Goal: Task Accomplishment & Management: Manage account settings

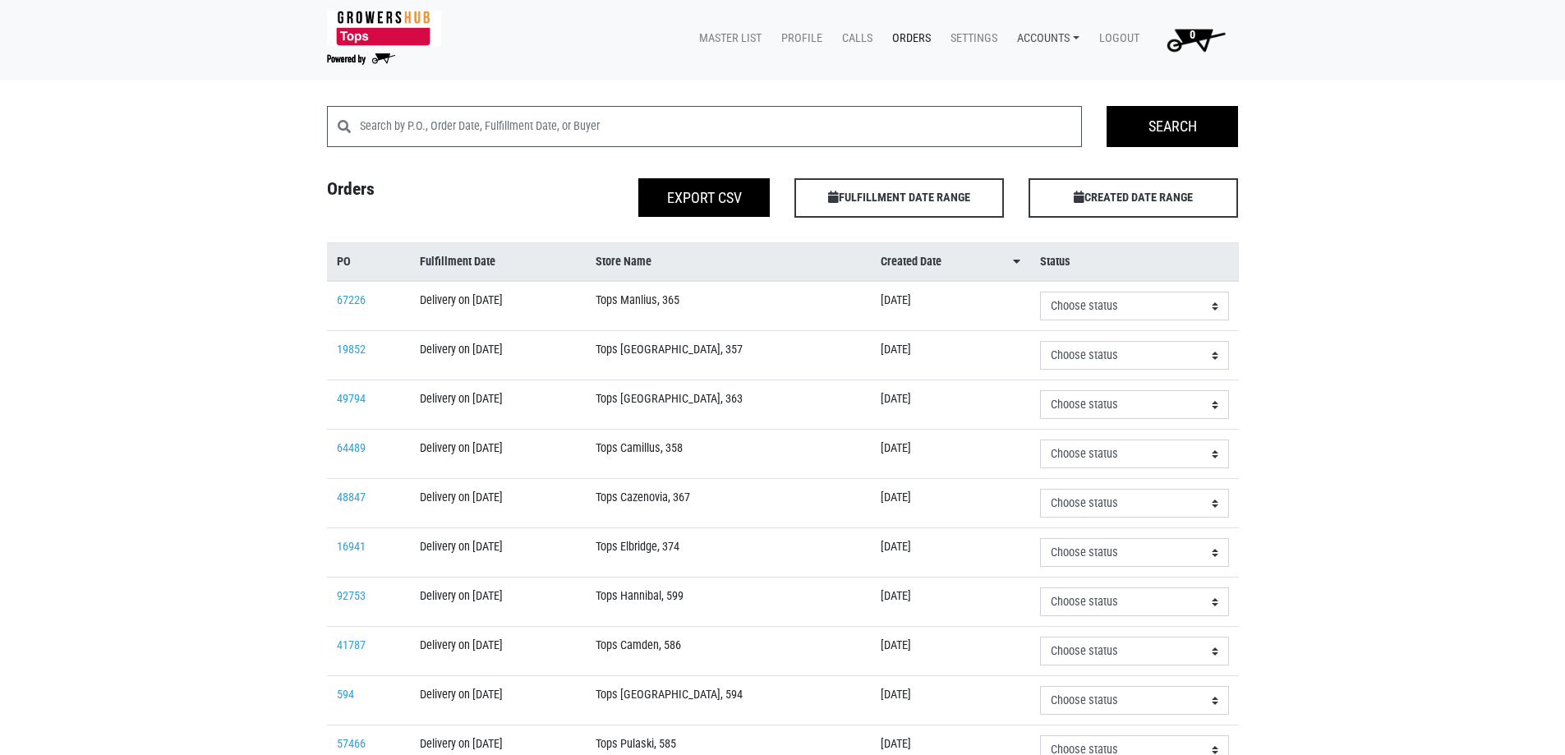
click at [1045, 39] on link "Accounts" at bounding box center [1045, 38] width 82 height 31
click at [1057, 77] on link "Karin Reeves (Growers Hub)" at bounding box center [1105, 77] width 201 height 25
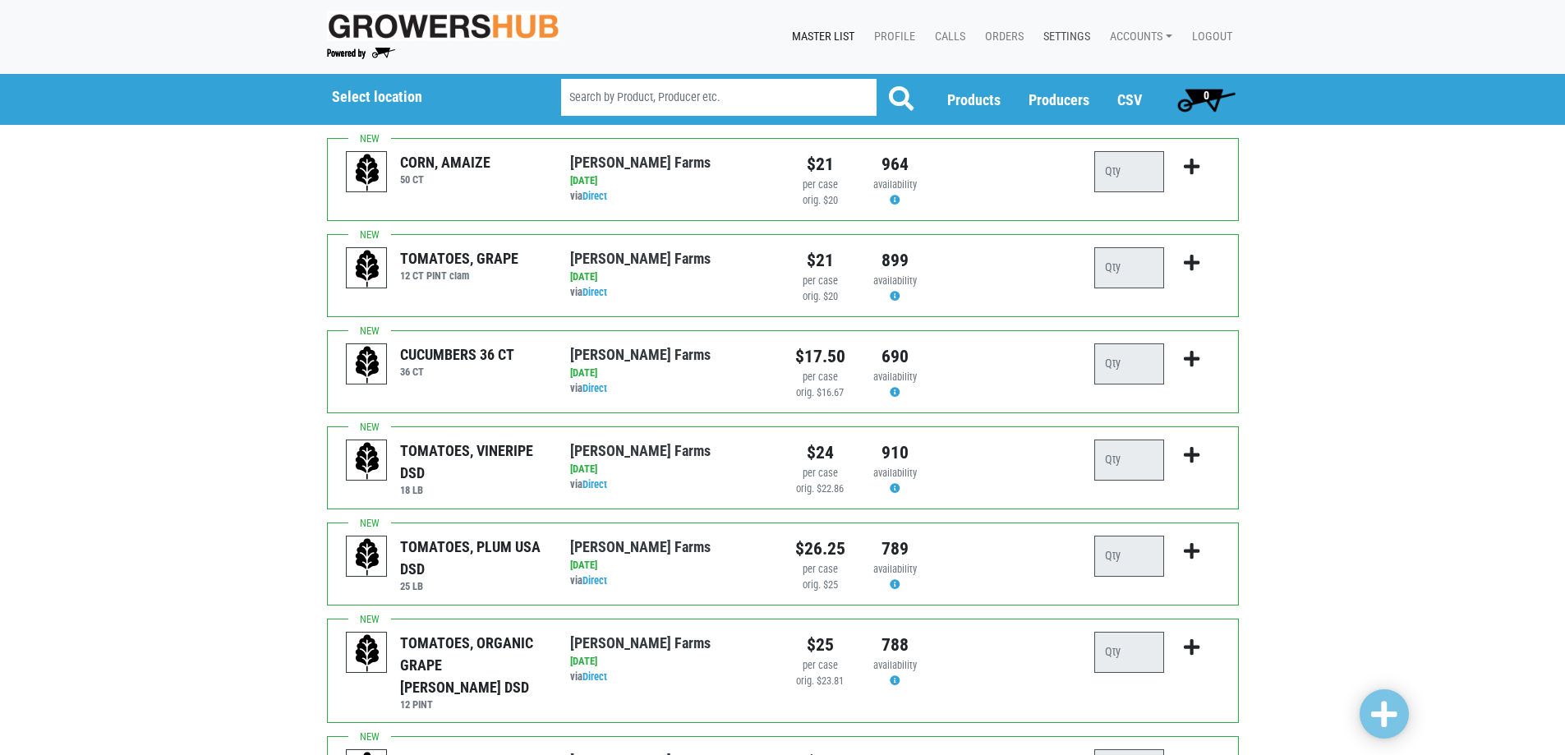
click at [1072, 35] on link "Settings" at bounding box center [1063, 36] width 67 height 31
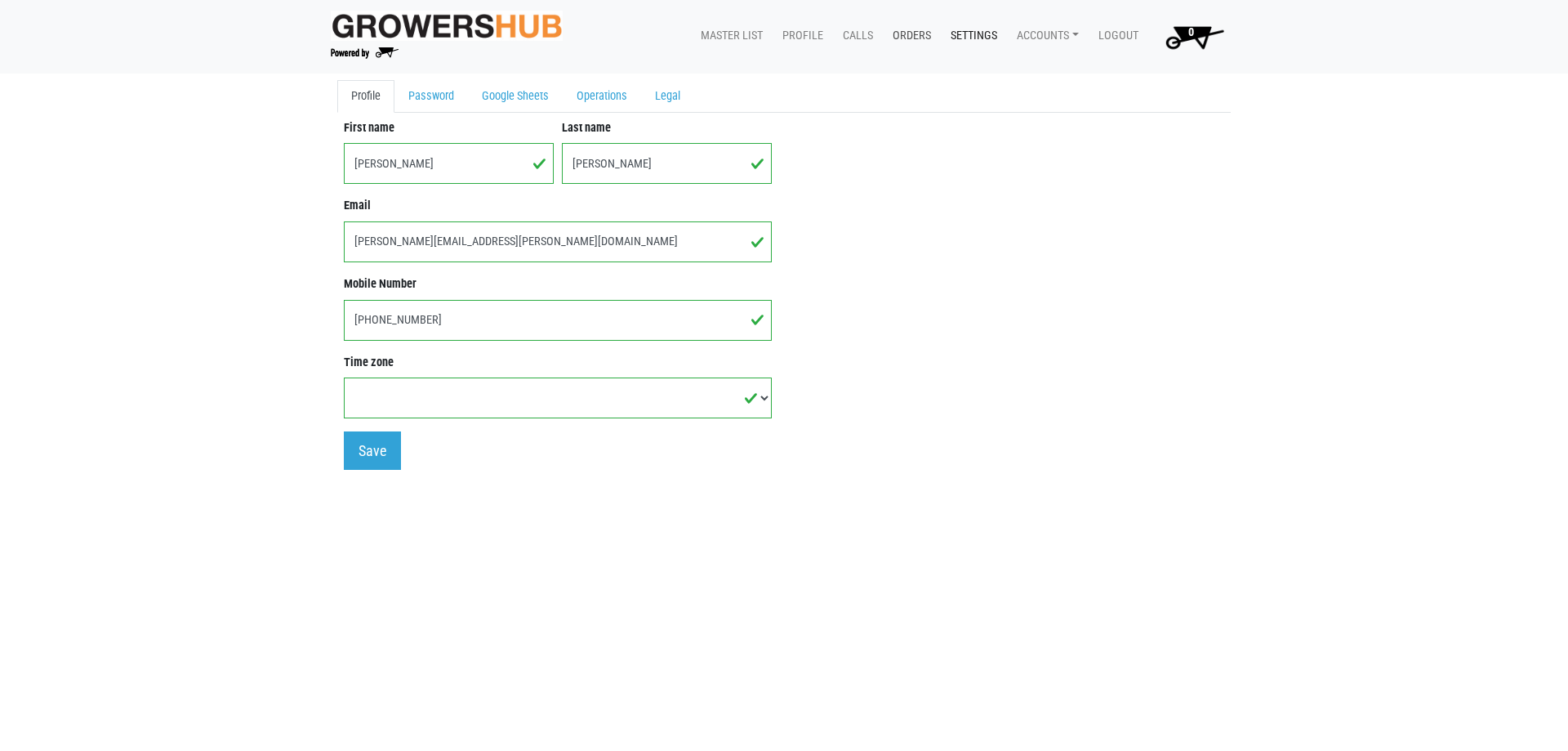
click at [909, 34] on link "Orders" at bounding box center [909, 36] width 58 height 31
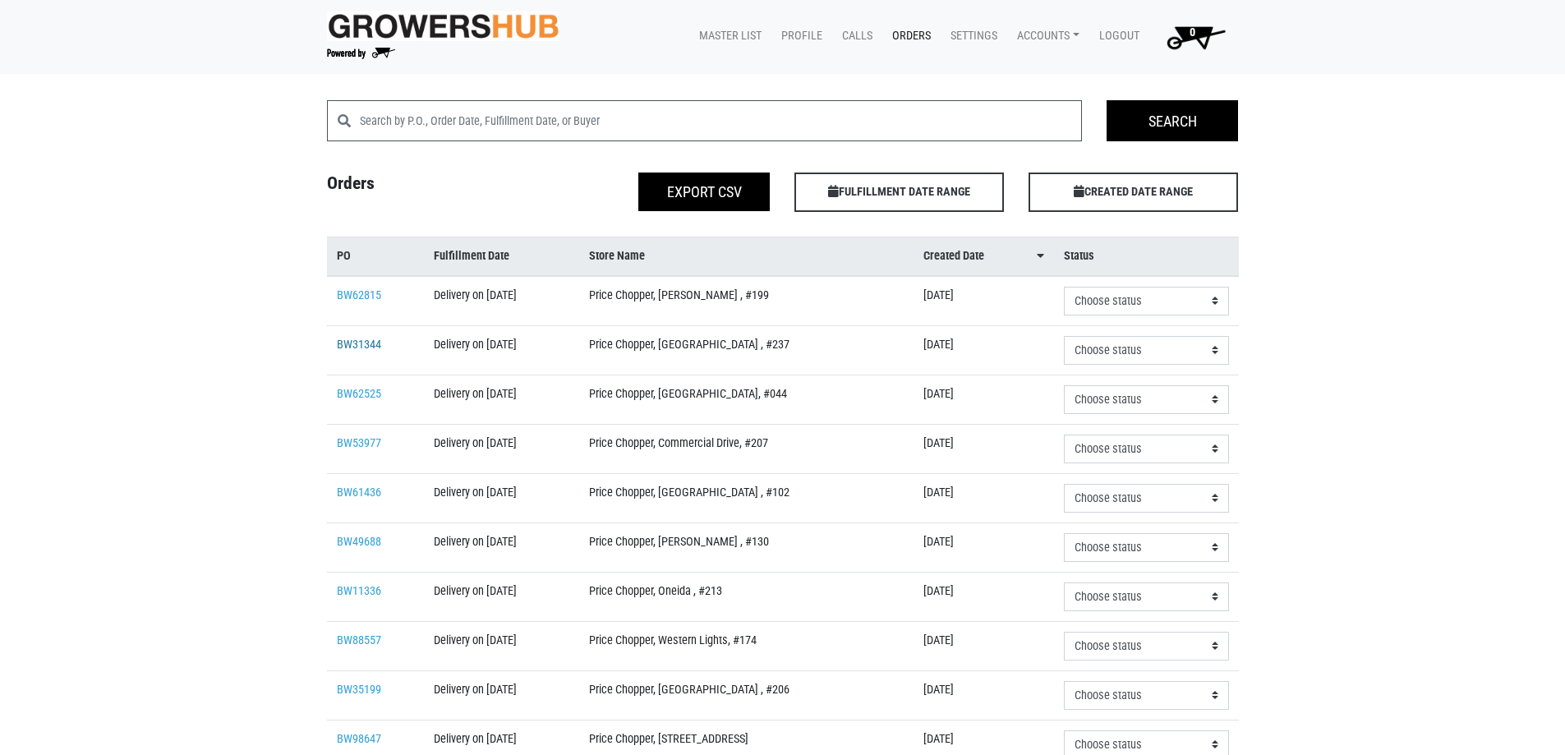
click at [372, 345] on link "BW31344" at bounding box center [359, 345] width 44 height 14
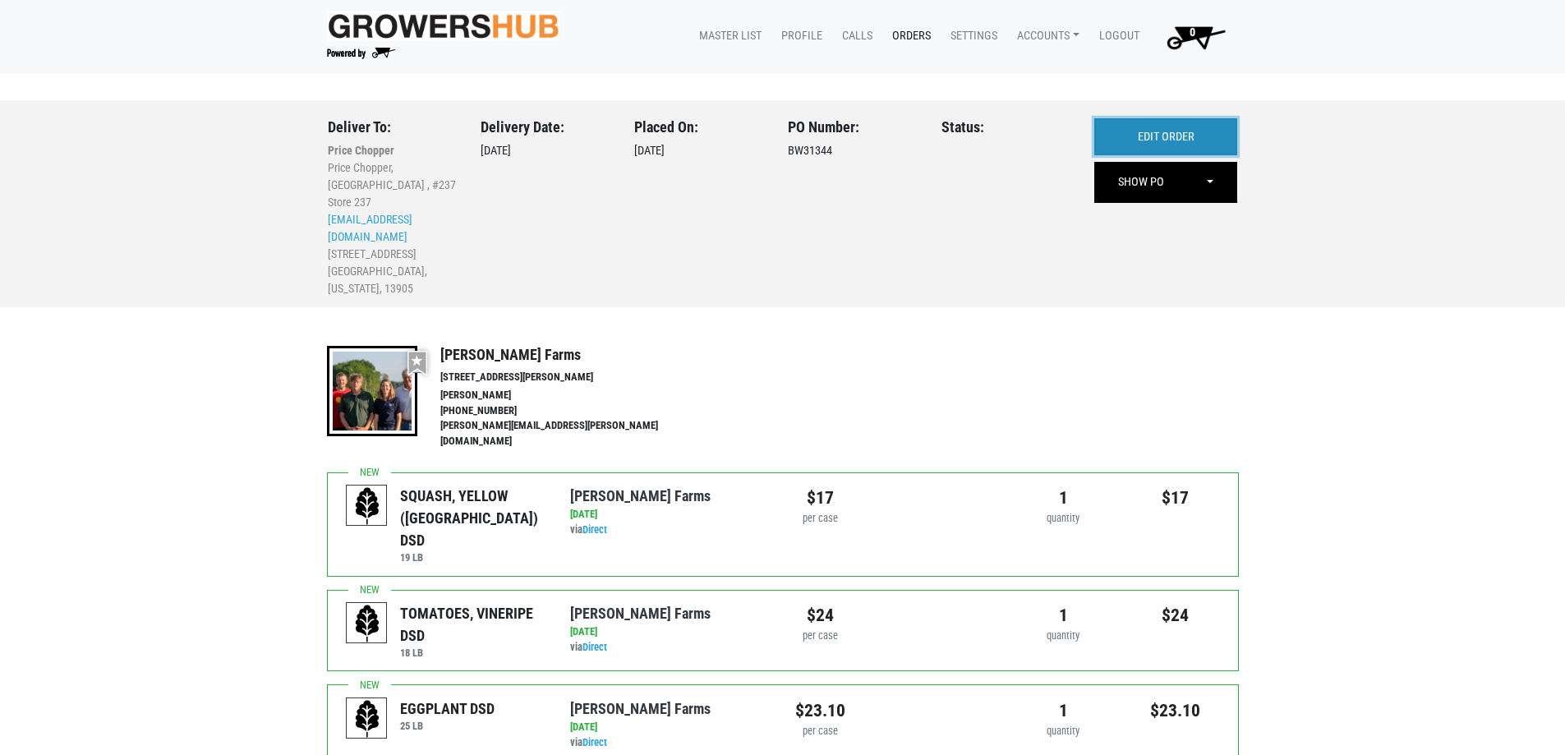
click at [1149, 134] on link "EDIT ORDER" at bounding box center [1165, 137] width 143 height 38
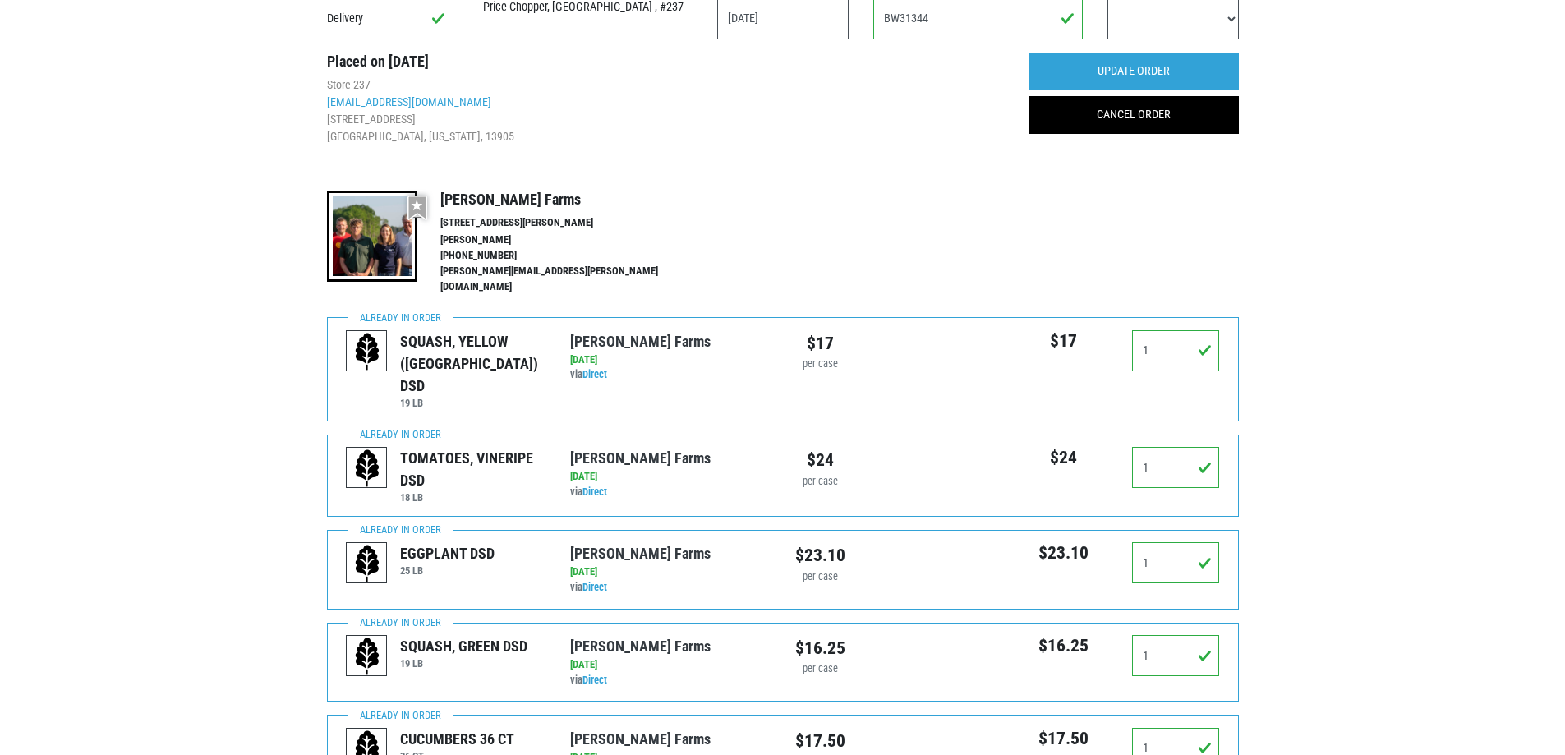
scroll to position [246, 0]
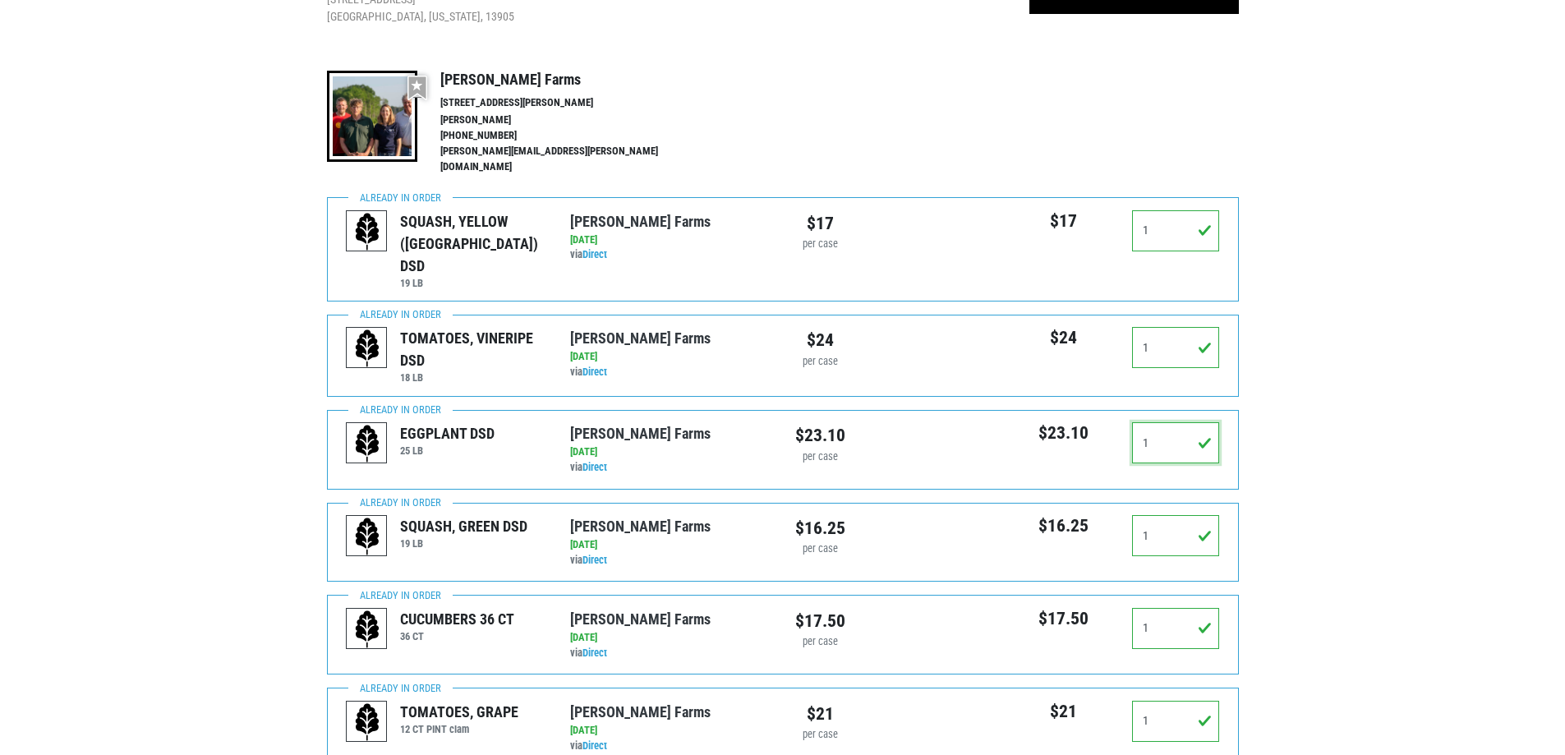
click at [1184, 422] on input "1" at bounding box center [1176, 442] width 88 height 41
drag, startPoint x: 1184, startPoint y: 405, endPoint x: 1082, endPoint y: 424, distance: 103.6
click at [1082, 422] on div "$23.10 1" at bounding box center [1119, 449] width 224 height 54
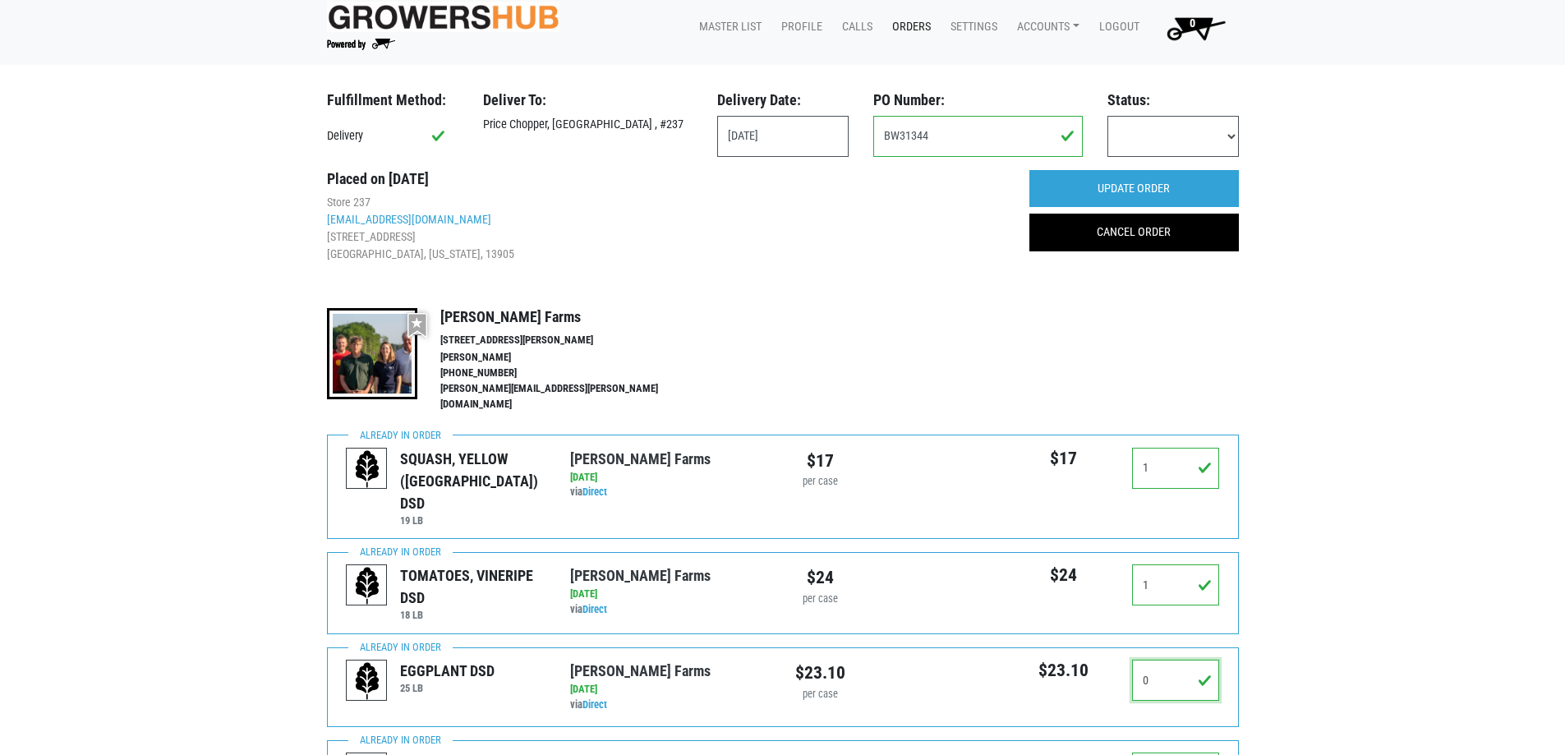
scroll to position [0, 0]
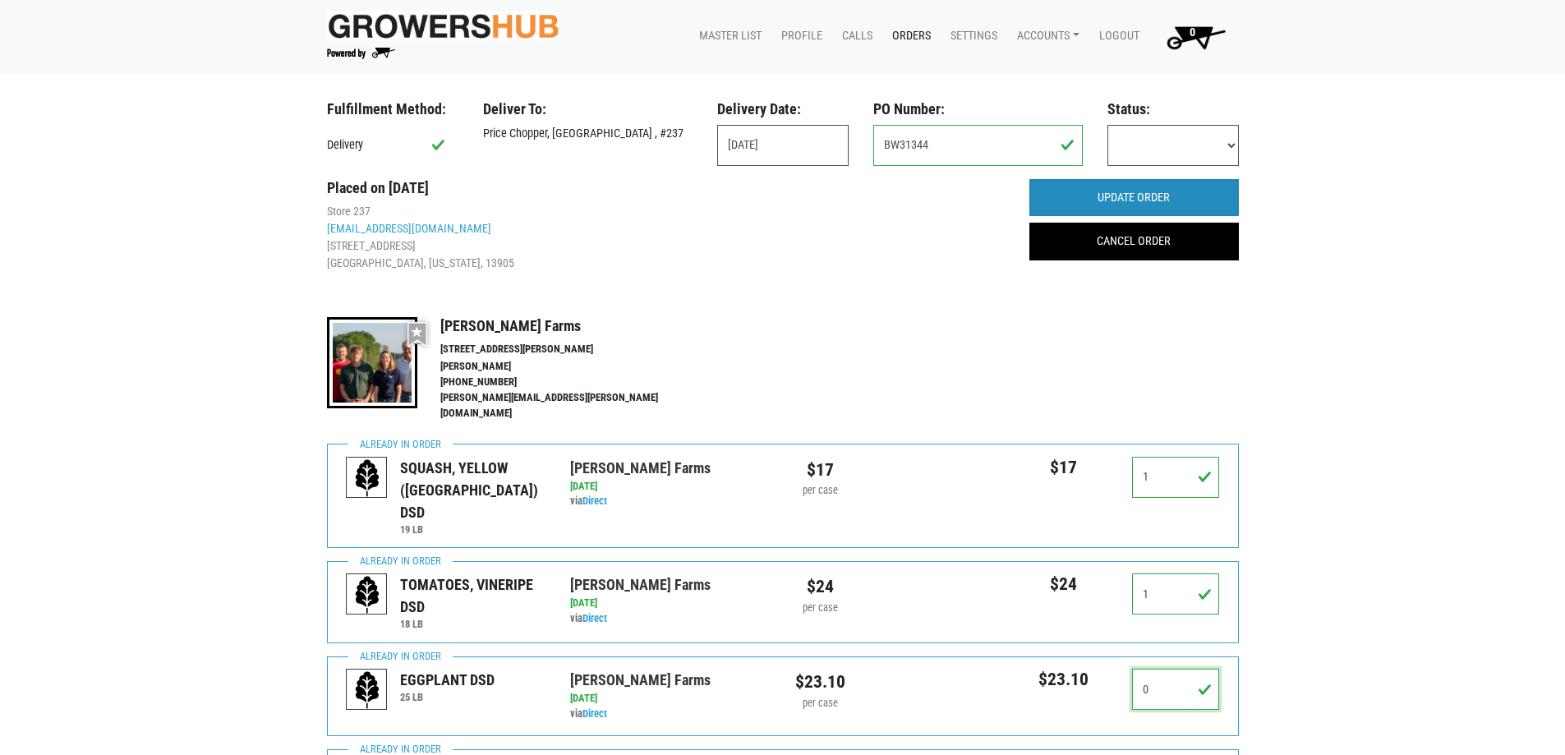
type input "0"
click at [1191, 188] on input "UPDATE ORDER" at bounding box center [1133, 198] width 209 height 38
